Goal: Check status: Check status

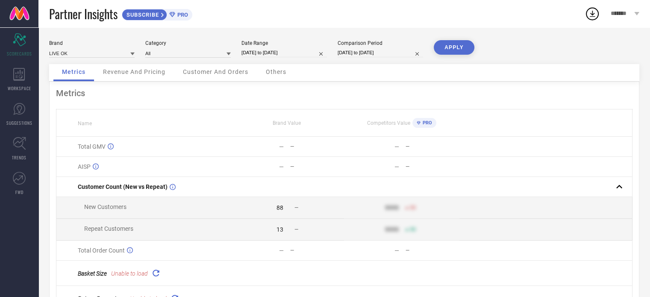
select select "8"
select select "2025"
select select "9"
select select "2025"
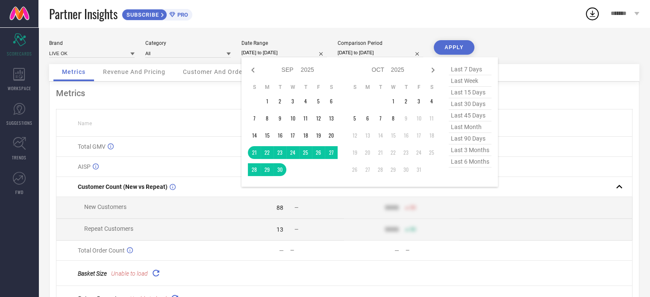
click at [276, 55] on input "[DATE] to [DATE]" at bounding box center [285, 52] width 86 height 9
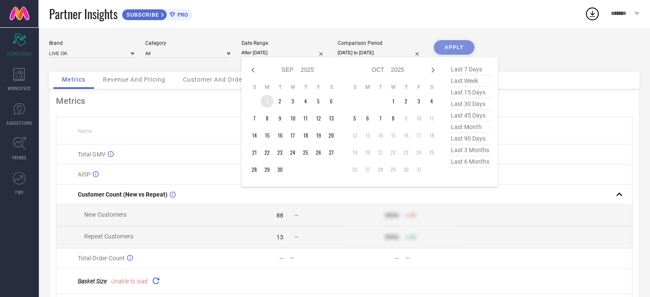
click at [266, 97] on td "1" at bounding box center [267, 101] width 13 height 13
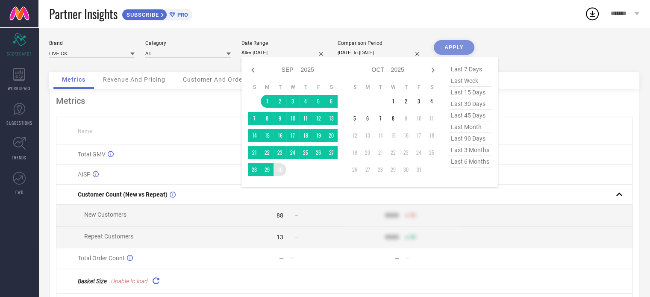
type input "[DATE] to [DATE]"
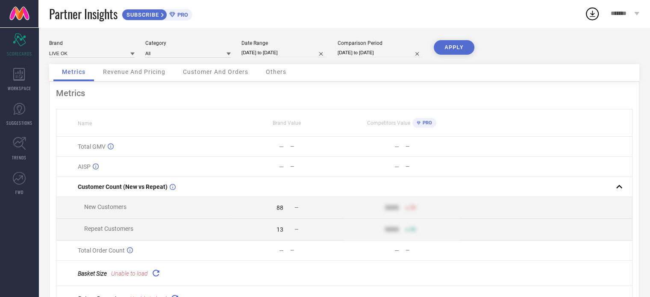
click at [458, 45] on button "APPLY" at bounding box center [454, 47] width 41 height 15
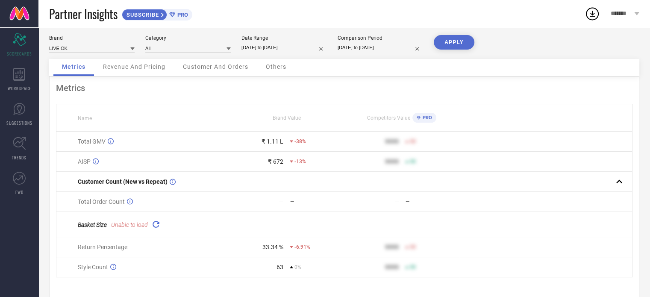
scroll to position [5, 0]
click at [286, 41] on div "Date Range" at bounding box center [285, 38] width 86 height 6
select select "8"
select select "2025"
select select "9"
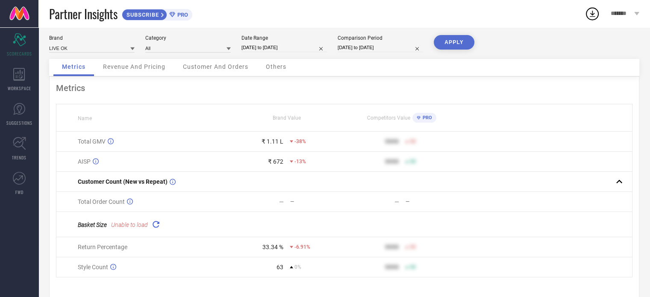
select select "2025"
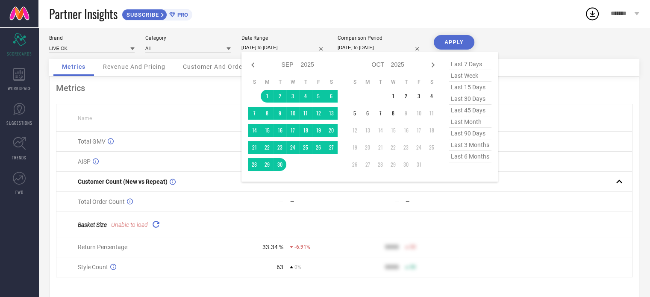
click at [287, 47] on input "[DATE] to [DATE]" at bounding box center [285, 47] width 86 height 9
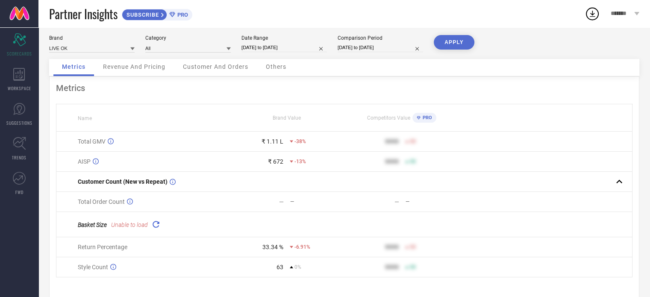
click at [294, 25] on div "Partner Insights SUBSCRIBE PRO" at bounding box center [317, 13] width 536 height 27
click at [449, 45] on button "APPLY" at bounding box center [454, 42] width 41 height 15
